Goal: Information Seeking & Learning: Learn about a topic

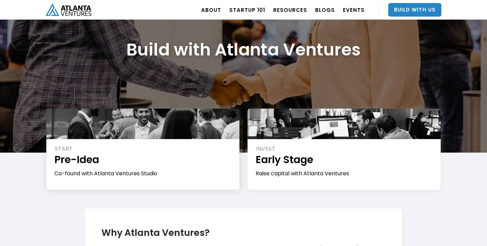
scroll to position [72, 0]
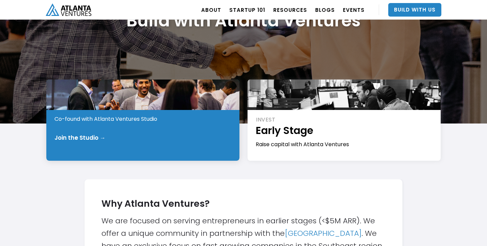
click at [86, 123] on div "START Pre-Idea Co-found with Atlanta Ventures Studio Join the Studio →" at bounding box center [142, 119] width 193 height 81
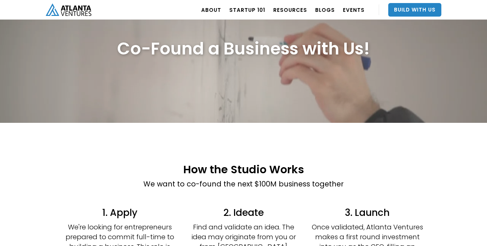
scroll to position [120, 0]
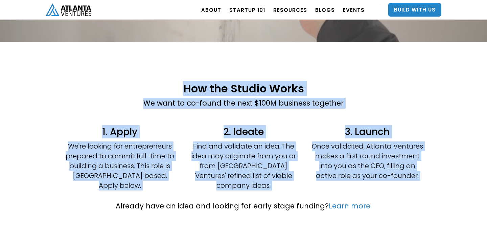
drag, startPoint x: 184, startPoint y: 87, endPoint x: 465, endPoint y: 187, distance: 298.6
click at [465, 187] on div "How the Studio Works We want to co-found the next $100M business together 1. Ap…" at bounding box center [243, 147] width 487 height 210
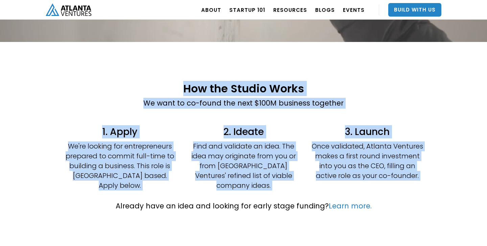
copy div "How the Studio Works We want to co-found the next $100M business together 1. Ap…"
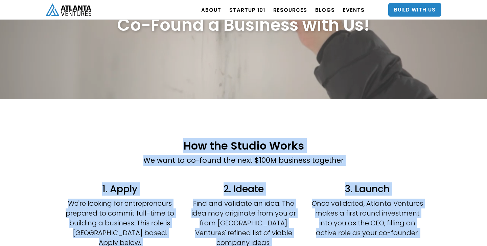
scroll to position [0, 0]
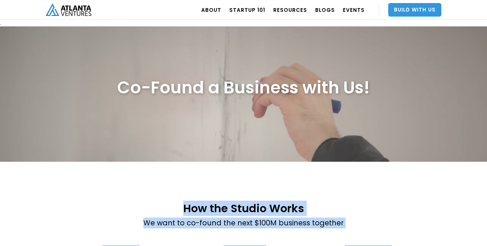
click at [430, 14] on link "Build With Us" at bounding box center [414, 10] width 53 height 14
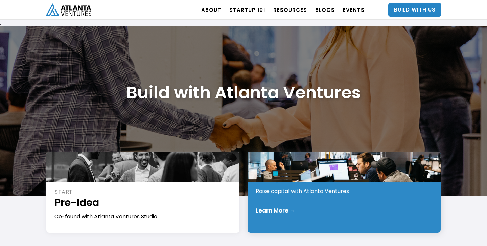
click at [287, 186] on div "INVEST Early Stage Raise capital with Atlanta Ventures" at bounding box center [345, 179] width 178 height 32
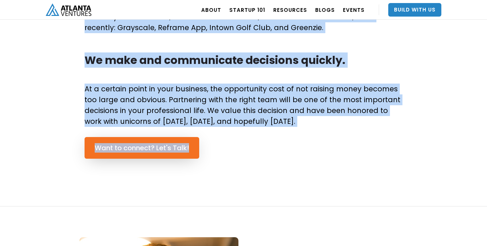
scroll to position [466, 0]
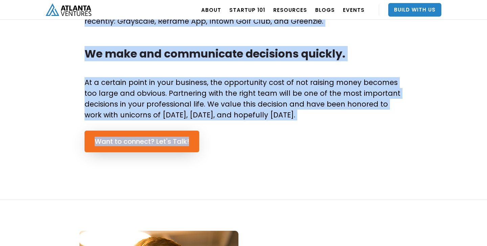
drag, startPoint x: 181, startPoint y: 89, endPoint x: 308, endPoint y: 113, distance: 129.4
click at [308, 113] on body ". Loading. . . ABOUT OUR STORY TEAM Job Board PORTFOLIO Startup 101 RESOURCES T…" at bounding box center [243, 163] width 487 height 1259
copy body "ooking for Investment? Have >10 unaffiliated, passionate, paying customers? ‍ L…"
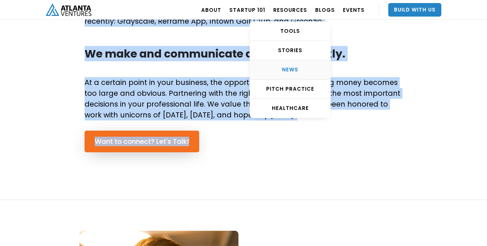
click at [277, 75] on link "NEWS" at bounding box center [290, 69] width 80 height 19
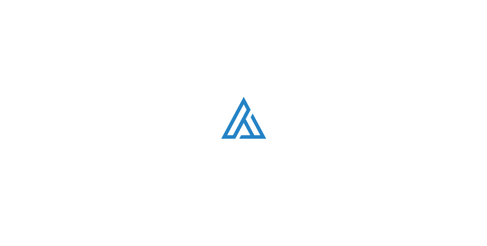
click at [205, 76] on div "Loading. . ." at bounding box center [243, 123] width 487 height 246
